Goal: Task Accomplishment & Management: Manage account settings

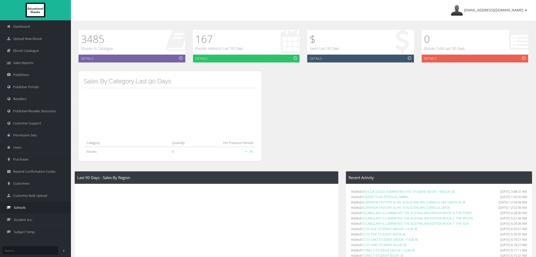
click at [38, 209] on link "Schools" at bounding box center [35, 207] width 71 height 12
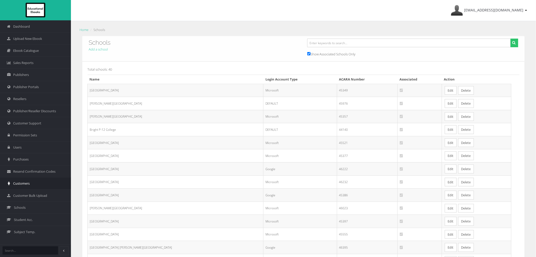
click at [29, 183] on span "Customers" at bounding box center [21, 183] width 16 height 5
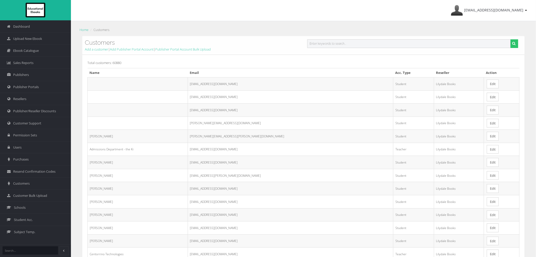
click at [357, 46] on input "text" at bounding box center [410, 43] width 204 height 9
paste input "[PERSON_NAME][EMAIL_ADDRESS][PERSON_NAME][DOMAIN_NAME]"
type input "[PERSON_NAME][EMAIL_ADDRESS][PERSON_NAME][DOMAIN_NAME]"
click at [511, 39] on button "submit" at bounding box center [515, 43] width 8 height 9
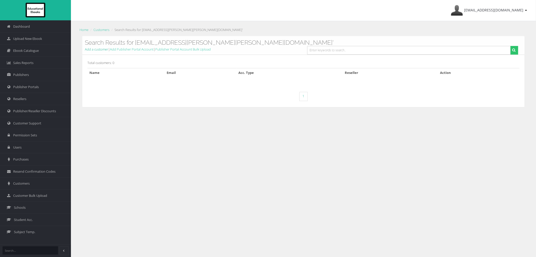
click at [92, 51] on link "Add a customer" at bounding box center [96, 49] width 23 height 5
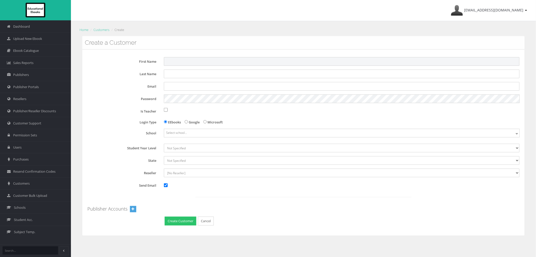
click at [169, 62] on input "First Name" at bounding box center [342, 61] width 356 height 9
paste input "alisha"
click at [168, 62] on input "alisha" at bounding box center [342, 61] width 356 height 9
type input "Alisha"
click at [176, 76] on input "Last Name" at bounding box center [342, 73] width 356 height 9
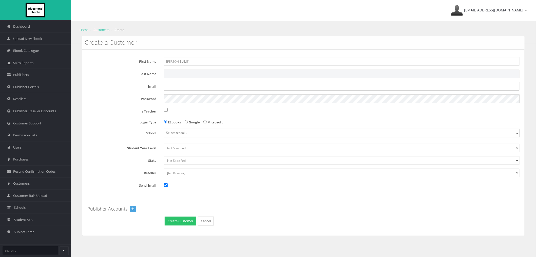
paste input "muller"
drag, startPoint x: 168, startPoint y: 74, endPoint x: 161, endPoint y: 67, distance: 9.5
click at [161, 72] on div "muller" at bounding box center [342, 73] width 364 height 9
type input "Muller"
click at [161, 87] on div at bounding box center [342, 86] width 364 height 9
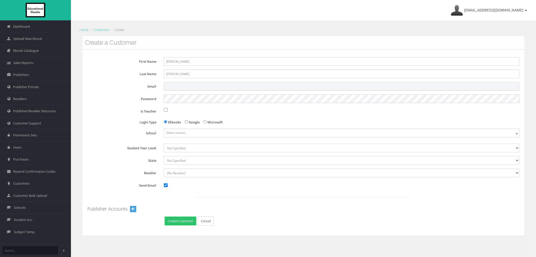
click at [172, 86] on input "Email" at bounding box center [342, 86] width 356 height 9
paste input "alisha.m.muller@gmail.com"
type input "alisha.m.muller@gmail.com"
click at [177, 135] on span "Select school..." at bounding box center [342, 132] width 356 height 7
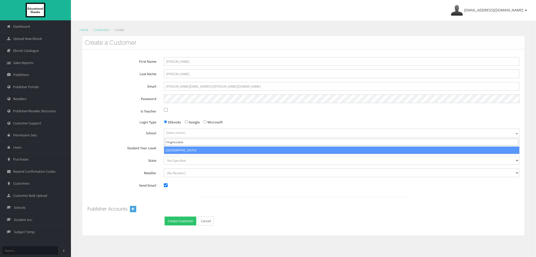
type input "Hughesdale"
select select "9eec4817-5dfa-eb11-a9a8-0272d098c78b"
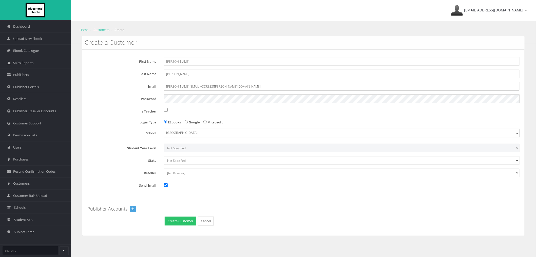
click at [202, 148] on select "Not Specified 7 8 9 10 11 12" at bounding box center [342, 147] width 356 height 9
select select "12"
click at [164, 143] on select "Not Specified 7 8 9 10 11 12" at bounding box center [342, 147] width 356 height 9
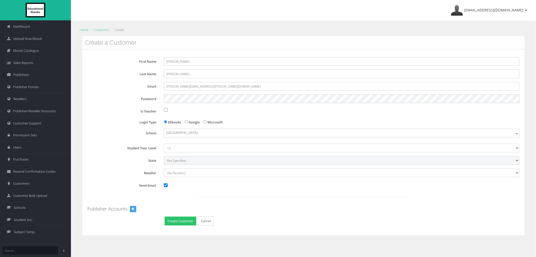
click at [176, 159] on select "Not Specified Australian Capital Territory International New South Wales Northe…" at bounding box center [342, 160] width 356 height 9
select select "6"
click at [164, 156] on select "Not Specified Australian Capital Territory International New South Wales Northe…" at bounding box center [342, 160] width 356 height 9
drag, startPoint x: 170, startPoint y: 173, endPoint x: 170, endPoint y: 176, distance: 3.3
click at [170, 173] on select "[No Reseller] Lilydale Books JP Books Victoria Pty Ltd Lamont Books Better Books" at bounding box center [342, 172] width 356 height 9
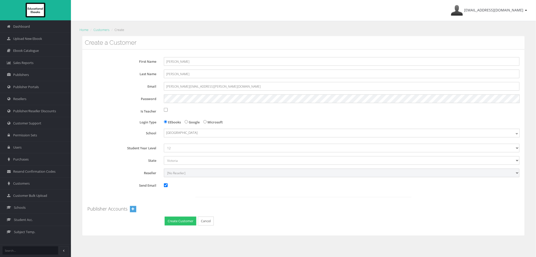
select select "982ec6f6-a058-e411-9fc3-00155d7a4405"
click at [164, 168] on select "[No Reseller] Lilydale Books JP Books Victoria Pty Ltd Lamont Books Better Books" at bounding box center [342, 172] width 356 height 9
click at [164, 185] on input "Send Email" at bounding box center [166, 185] width 4 height 4
checkbox input "false"
click at [190, 222] on button "Create Customer" at bounding box center [181, 220] width 32 height 9
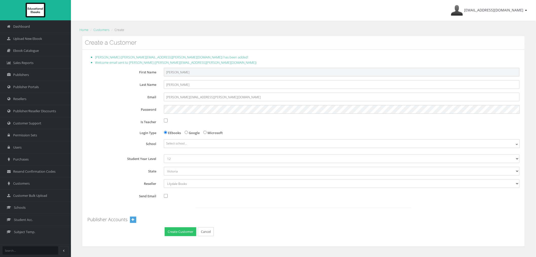
drag, startPoint x: 181, startPoint y: 71, endPoint x: 141, endPoint y: 69, distance: 39.9
click at [141, 69] on div "First Name Alisha" at bounding box center [305, 72] width 436 height 9
drag, startPoint x: 179, startPoint y: 85, endPoint x: 146, endPoint y: 79, distance: 33.6
click at [146, 79] on div "First Name Alisha Last Name Muller Email alisha.m.muller@gmail.com Password Is …" at bounding box center [303, 152] width 433 height 169
drag, startPoint x: 204, startPoint y: 97, endPoint x: 151, endPoint y: 96, distance: 53.0
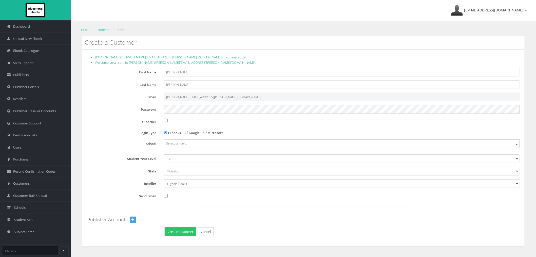
click at [150, 96] on div "Email alisha.m.muller@gmail.com" at bounding box center [305, 97] width 436 height 9
click at [475, 12] on span "[EMAIL_ADDRESS][DOMAIN_NAME]" at bounding box center [494, 10] width 59 height 5
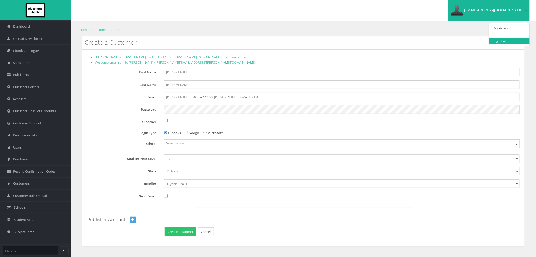
click at [495, 39] on link "Sign Out" at bounding box center [510, 41] width 41 height 7
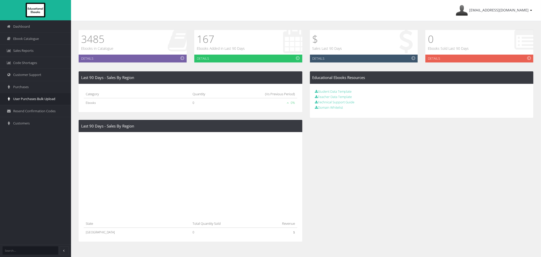
click at [34, 95] on link "User Purchases Bulk Upload" at bounding box center [35, 99] width 71 height 12
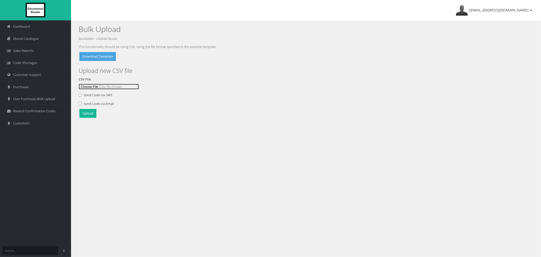
click at [83, 85] on input "file" at bounding box center [109, 87] width 60 height 6
type input "C:\fakepath\Catalogue setup 1Oct.csv"
click at [84, 112] on button "Upload" at bounding box center [87, 113] width 17 height 9
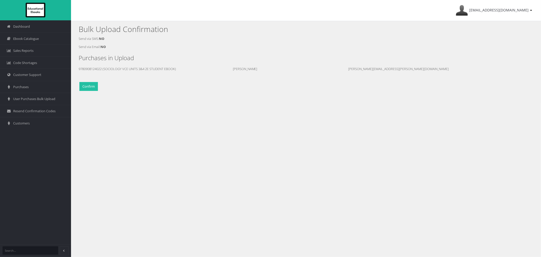
click at [95, 89] on button "Confirm" at bounding box center [88, 86] width 19 height 9
click at [39, 75] on span "Customer Support" at bounding box center [27, 74] width 28 height 5
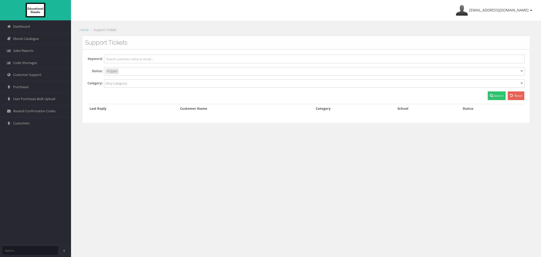
select select
click at [496, 13] on link "ayesha@lilydalebooks.com.au" at bounding box center [493, 10] width 81 height 21
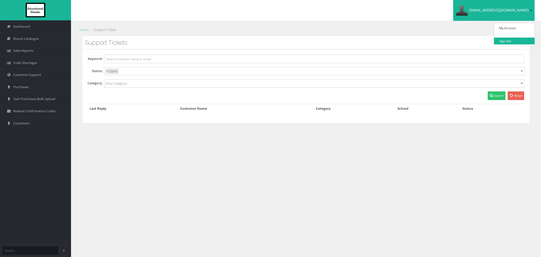
click at [502, 41] on link "Sign Out" at bounding box center [514, 41] width 41 height 7
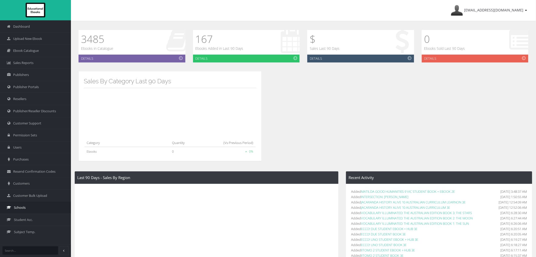
click at [31, 208] on link "Schools" at bounding box center [35, 207] width 71 height 12
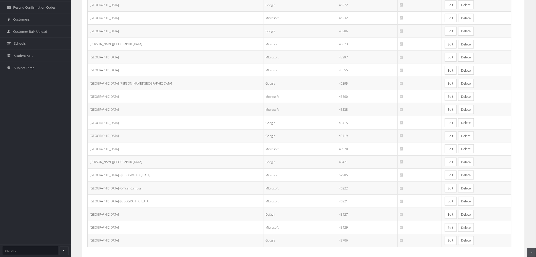
scroll to position [194, 0]
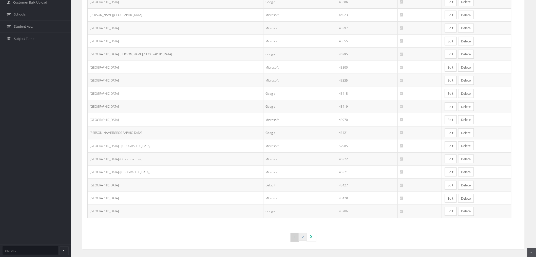
click at [302, 239] on link "2" at bounding box center [303, 236] width 8 height 8
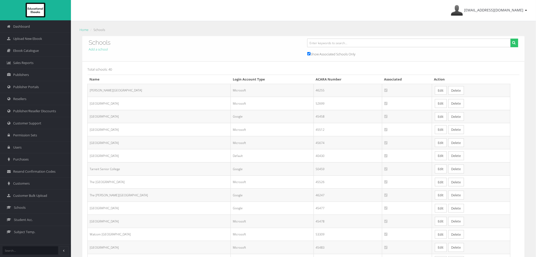
click at [439, 141] on link "Edit" at bounding box center [441, 142] width 12 height 9
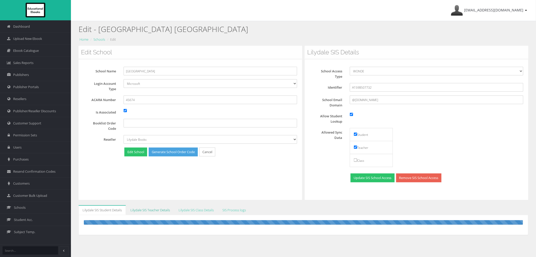
click at [142, 208] on link "Lilydale SIS Teacher Details" at bounding box center [151, 210] width 48 height 10
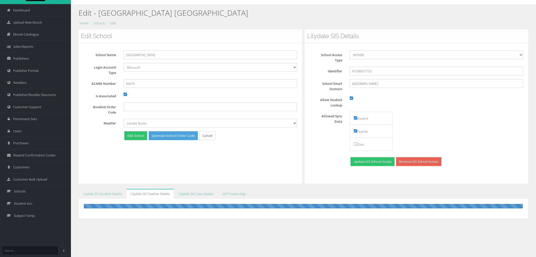
scroll to position [32, 0]
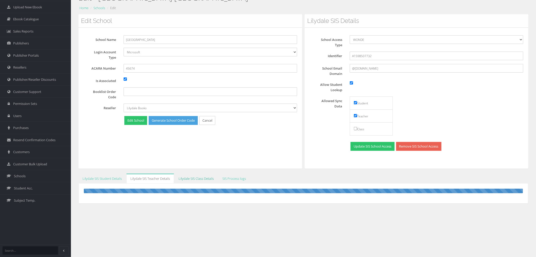
click at [198, 176] on link "Lilydale SIS Class Details" at bounding box center [196, 178] width 43 height 10
click at [232, 176] on link "SIS Process logs" at bounding box center [235, 178] width 32 height 10
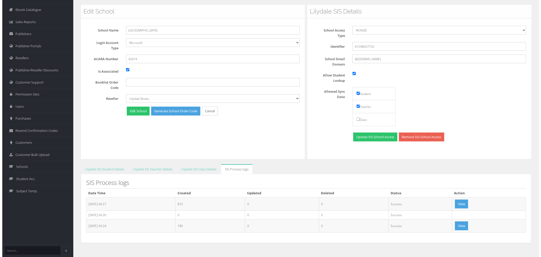
scroll to position [45, 0]
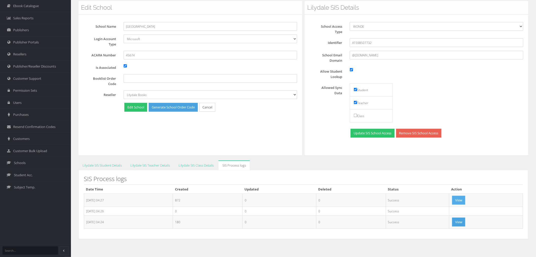
click at [458, 200] on button "View" at bounding box center [459, 199] width 13 height 9
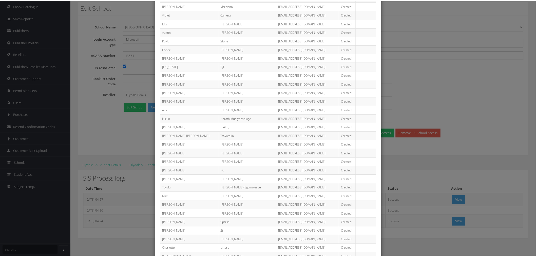
scroll to position [3042, 0]
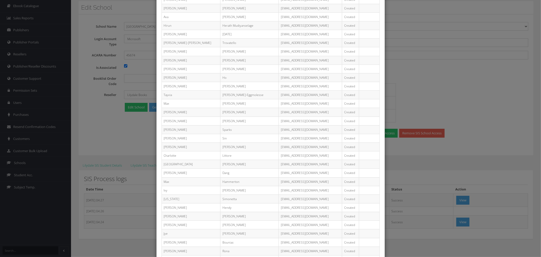
click at [429, 154] on div "First Name Last Name Email Status Changes Anastacia Dini 2027820@sjcmda.vic.edu…" at bounding box center [270, 128] width 541 height 257
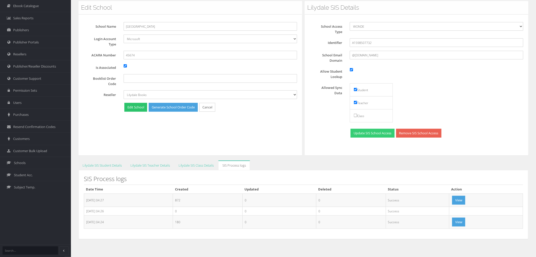
click at [368, 129] on button "Update SIS School Access" at bounding box center [373, 133] width 44 height 9
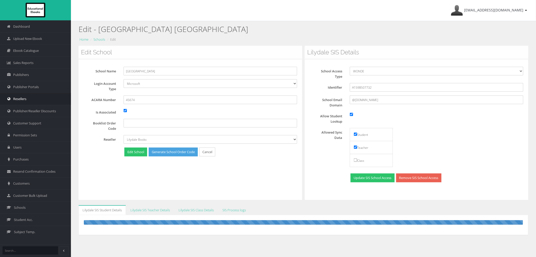
click at [30, 103] on link "Resellers" at bounding box center [35, 99] width 71 height 12
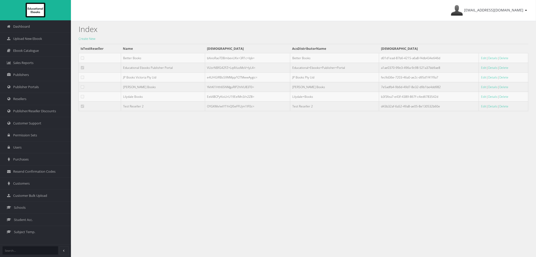
click at [123, 59] on td "Better Books" at bounding box center [163, 58] width 84 height 10
drag, startPoint x: 123, startPoint y: 58, endPoint x: 515, endPoint y: 87, distance: 393.6
click at [515, 87] on tbody "IsTestReseller Name AcsDistributorSharedSecret AcsDistributorName AcsDistributo…" at bounding box center [304, 77] width 450 height 67
copy tbody "Better Books bXxioRaoTDBmbevUKx+3R1c+bjk= Better Books d01d1ead-87b6-4215-a6a8-…"
click at [470, 139] on div "[EMAIL_ADDRESS][DOMAIN_NAME] My Account Sign Out Index Create New IsTestReselle…" at bounding box center [303, 144] width 465 height 288
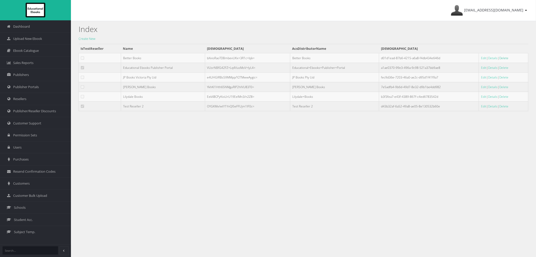
click at [502, 56] on link "Delete" at bounding box center [504, 58] width 9 height 4
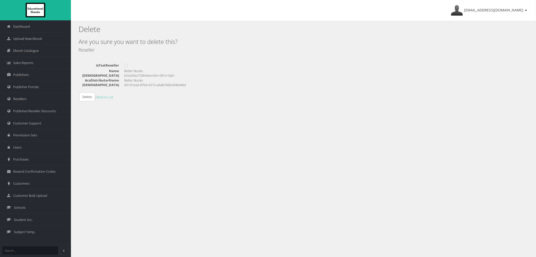
click at [89, 100] on input "Delete" at bounding box center [87, 96] width 16 height 9
click at [106, 98] on link "Back to List" at bounding box center [105, 97] width 16 height 5
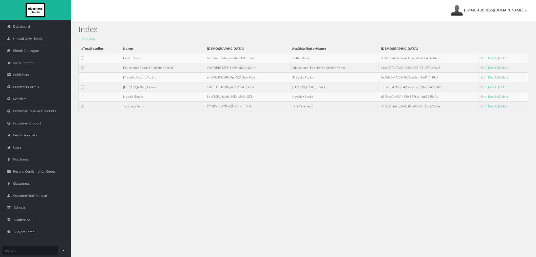
click at [469, 197] on div "ayesha@educationalebooks.com.au My Account Sign Out Index Create New IsTestRese…" at bounding box center [303, 144] width 465 height 288
click at [491, 11] on span "ayesha@educationalebooks.com.au" at bounding box center [494, 10] width 59 height 5
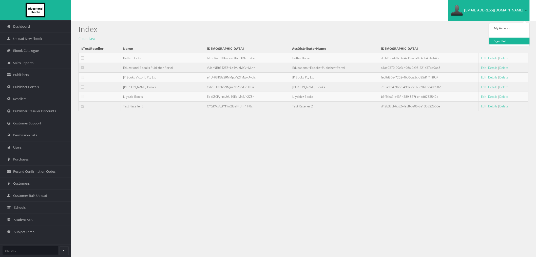
click at [500, 39] on link "Sign Out" at bounding box center [510, 41] width 41 height 7
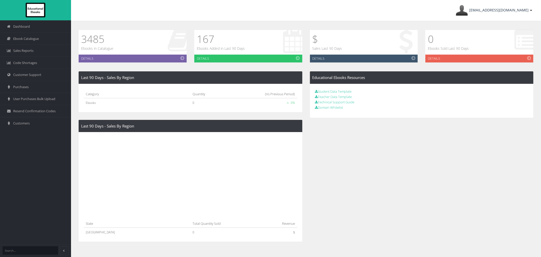
click at [510, 12] on span "[EMAIL_ADDRESS][DOMAIN_NAME]" at bounding box center [498, 10] width 59 height 5
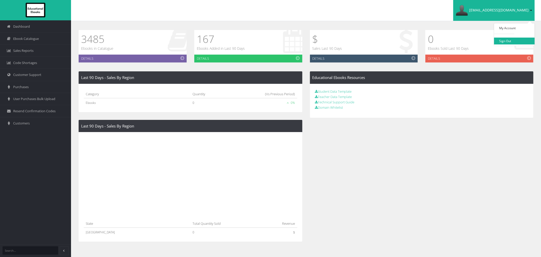
click at [505, 44] on link "Sign Out" at bounding box center [514, 41] width 41 height 7
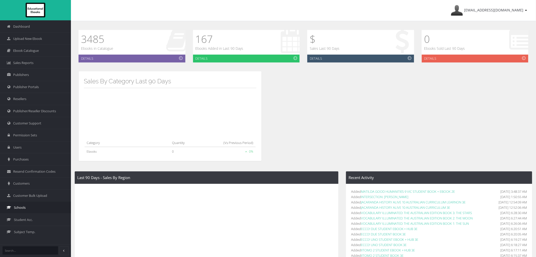
click at [36, 210] on link "Schools" at bounding box center [35, 207] width 71 height 12
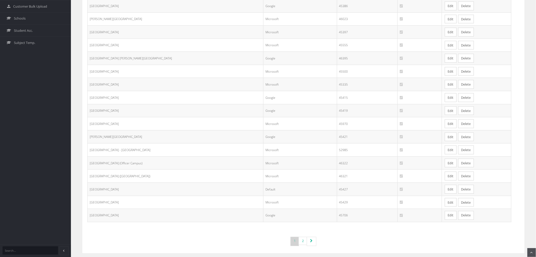
scroll to position [194, 0]
click at [301, 236] on link "2" at bounding box center [303, 236] width 8 height 8
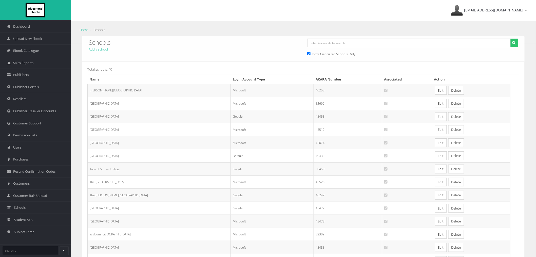
click at [437, 140] on link "Edit" at bounding box center [441, 142] width 12 height 9
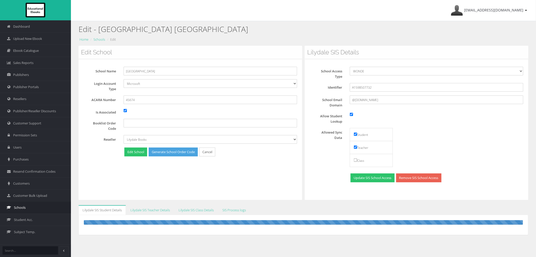
click at [24, 208] on span "Schools" at bounding box center [20, 207] width 12 height 5
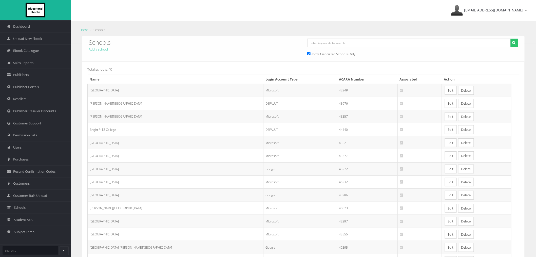
click at [132, 105] on td "[PERSON_NAME][GEOGRAPHIC_DATA]" at bounding box center [176, 103] width 176 height 13
click at [170, 59] on div "Schools Add a school Show Associated Schools Only" at bounding box center [303, 48] width 443 height 25
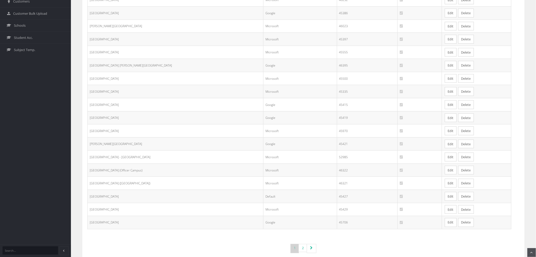
scroll to position [194, 0]
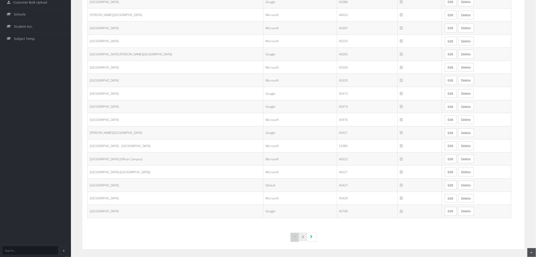
click at [303, 236] on link "2" at bounding box center [303, 236] width 8 height 8
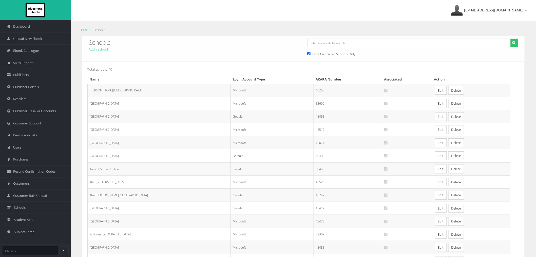
click at [436, 145] on link "Edit" at bounding box center [441, 142] width 12 height 9
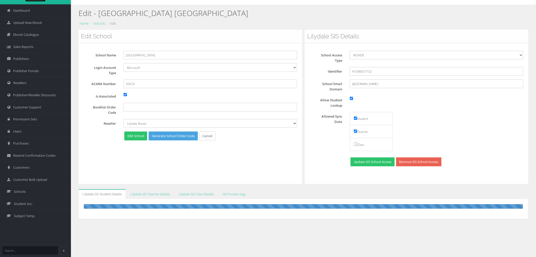
scroll to position [32, 0]
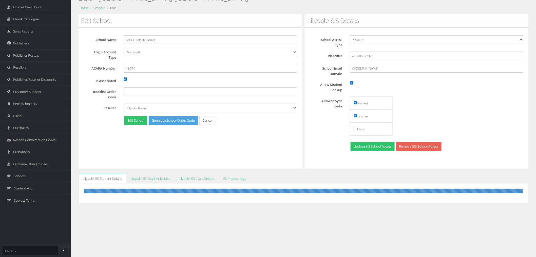
click at [256, 151] on div "Edit School School Name [GEOGRAPHIC_DATA] Login Account Type Default Google Mic…" at bounding box center [191, 91] width 224 height 154
drag, startPoint x: 376, startPoint y: 57, endPoint x: 341, endPoint y: 58, distance: 34.5
click at [341, 58] on div "Identifier A1598507732" at bounding box center [419, 55] width 218 height 9
click at [460, 92] on div "School Access Type File Import LISS WONDE Identifier A1598507732 Password tK8Bh…" at bounding box center [417, 93] width 214 height 117
click at [140, 92] on input "Booklist Order Code" at bounding box center [211, 91] width 174 height 9
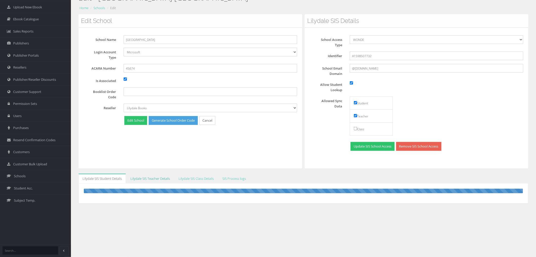
click at [153, 175] on link "Lilydale SIS Teacher Details" at bounding box center [151, 178] width 48 height 10
